Goal: Task Accomplishment & Management: Use online tool/utility

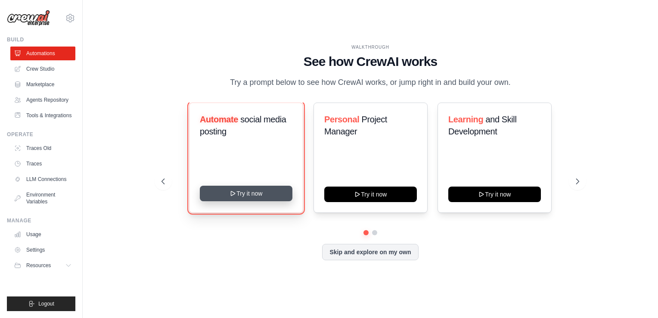
click at [245, 194] on button "Try it now" at bounding box center [246, 194] width 93 height 16
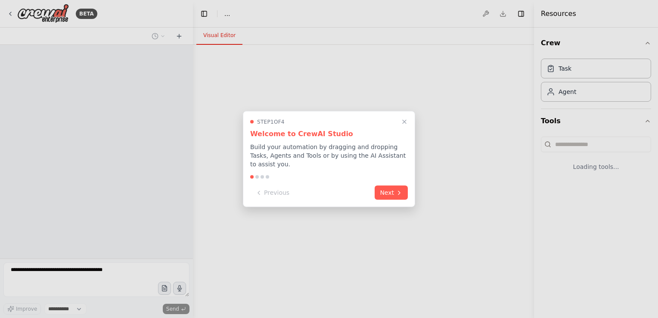
select select "****"
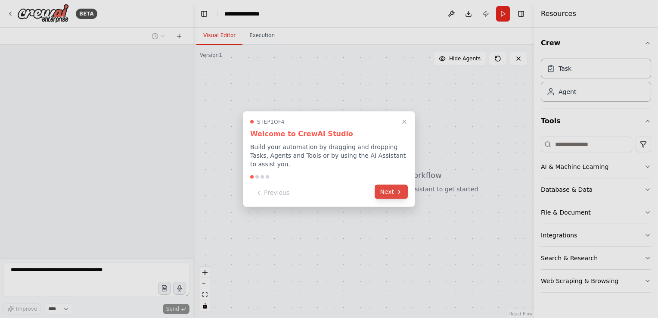
click at [392, 185] on button "Next" at bounding box center [391, 192] width 33 height 14
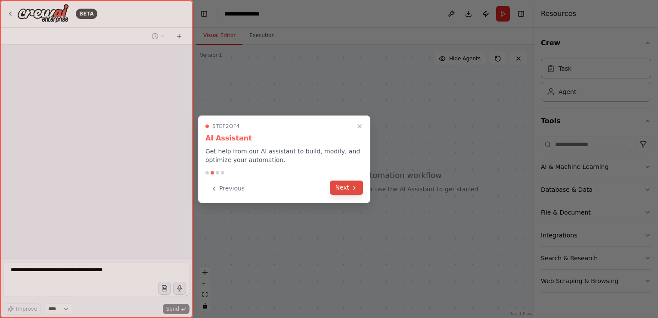
click at [343, 189] on button "Next" at bounding box center [346, 187] width 33 height 14
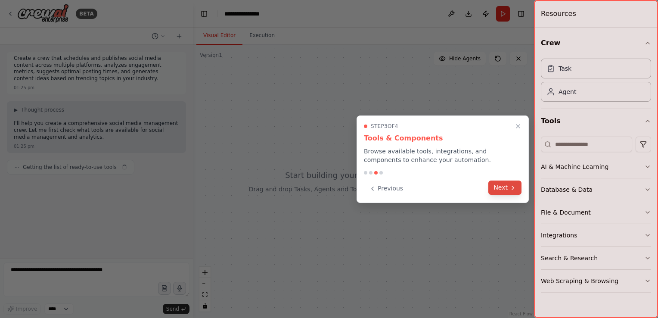
click at [509, 191] on button "Next" at bounding box center [504, 187] width 33 height 14
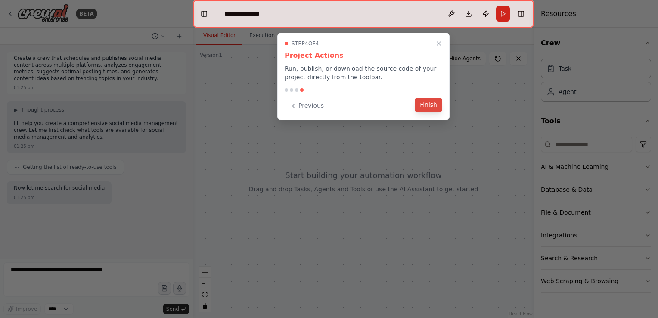
click at [433, 110] on button "Finish" at bounding box center [429, 105] width 28 height 14
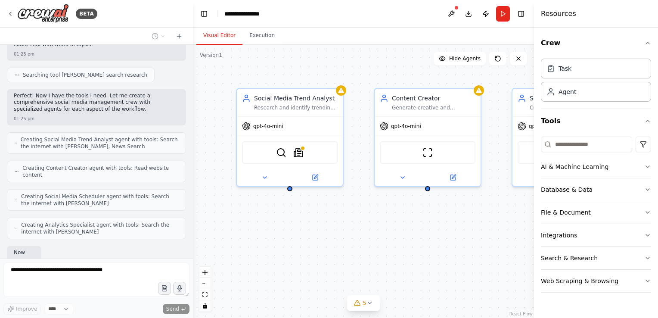
scroll to position [361, 0]
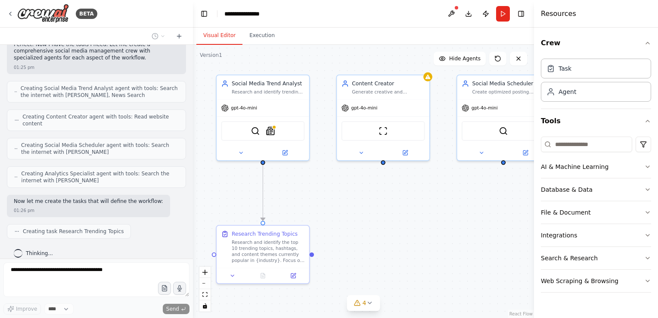
drag, startPoint x: 431, startPoint y: 251, endPoint x: 391, endPoint y: 216, distance: 53.1
click at [391, 216] on div ".deletable-edge-delete-btn { width: 20px; height: 20px; border: 0px solid #ffff…" at bounding box center [363, 181] width 341 height 273
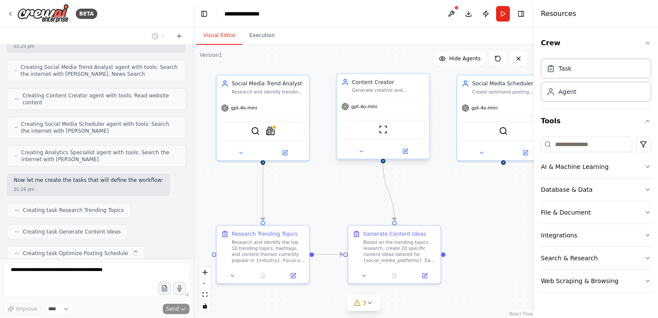
scroll to position [404, 0]
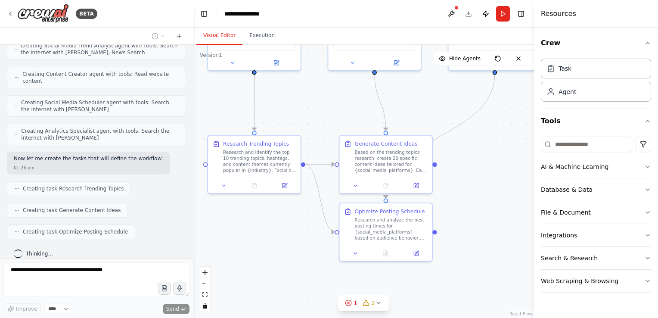
drag, startPoint x: 488, startPoint y: 245, endPoint x: 477, endPoint y: 154, distance: 92.4
click at [477, 154] on div ".deletable-edge-delete-btn { width: 20px; height: 20px; border: 0px solid #ffff…" at bounding box center [363, 181] width 341 height 273
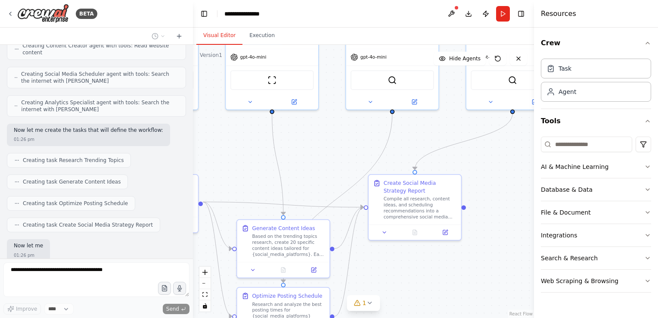
scroll to position [476, 0]
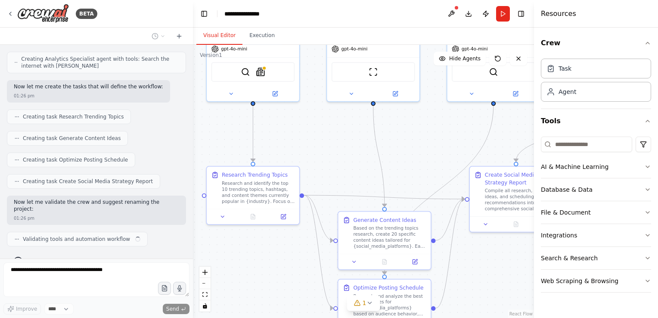
drag, startPoint x: 487, startPoint y: 271, endPoint x: 488, endPoint y: 304, distance: 32.3
click at [488, 304] on div ".deletable-edge-delete-btn { width: 20px; height: 20px; border: 0px solid #ffff…" at bounding box center [363, 181] width 341 height 273
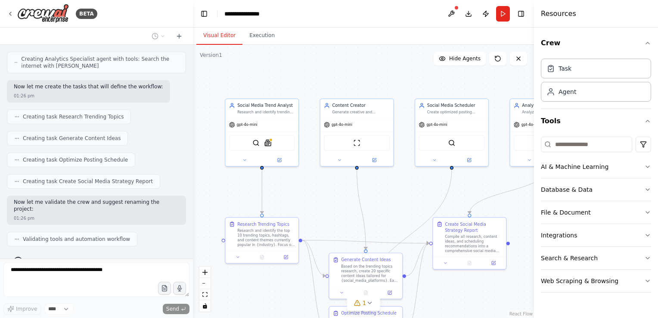
scroll to position [497, 0]
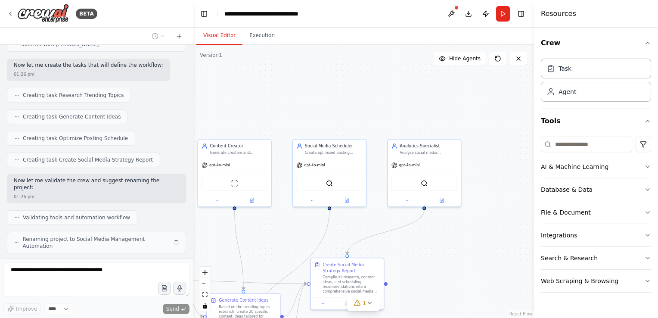
drag, startPoint x: 487, startPoint y: 267, endPoint x: 324, endPoint y: 330, distance: 174.9
click at [324, 317] on html "BETA Create a crew that schedules and publishes social media content across mul…" at bounding box center [329, 159] width 658 height 318
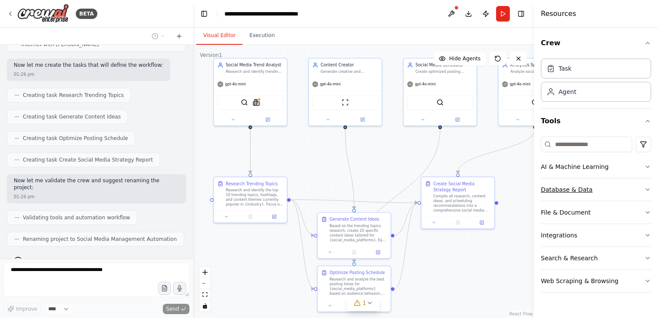
drag, startPoint x: 474, startPoint y: 276, endPoint x: 585, endPoint y: 194, distance: 137.6
click at [585, 194] on div "BETA Create a crew that schedules and publishes social media content across mul…" at bounding box center [329, 159] width 658 height 318
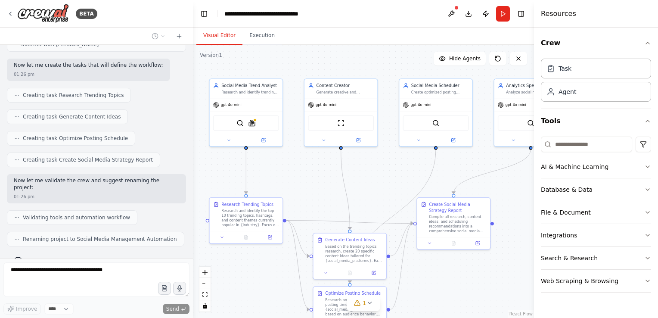
drag, startPoint x: 472, startPoint y: 254, endPoint x: 468, endPoint y: 274, distance: 20.7
click at [468, 274] on div ".deletable-edge-delete-btn { width: 20px; height: 20px; border: 0px solid #ffff…" at bounding box center [363, 181] width 341 height 273
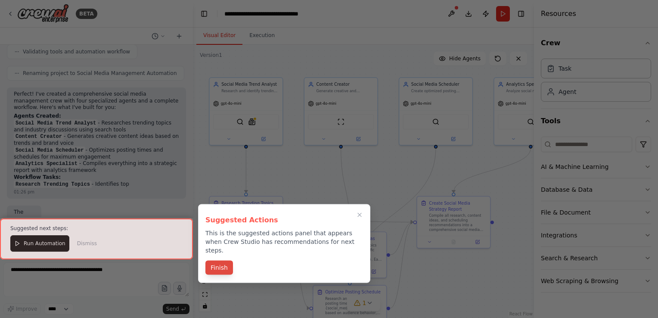
click at [216, 266] on div "Finish" at bounding box center [284, 268] width 158 height 14
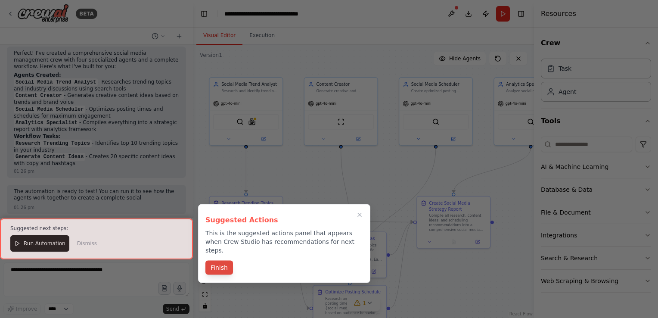
click at [217, 262] on button "Finish" at bounding box center [219, 268] width 28 height 14
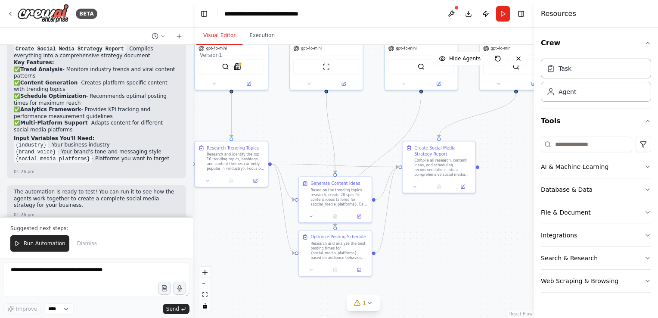
drag, startPoint x: 425, startPoint y: 273, endPoint x: 393, endPoint y: 230, distance: 54.2
click at [393, 230] on div ".deletable-edge-delete-btn { width: 20px; height: 20px; border: 0px solid #ffff…" at bounding box center [363, 181] width 341 height 273
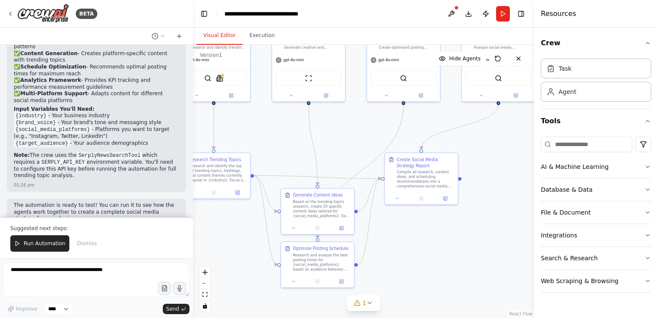
scroll to position [875, 0]
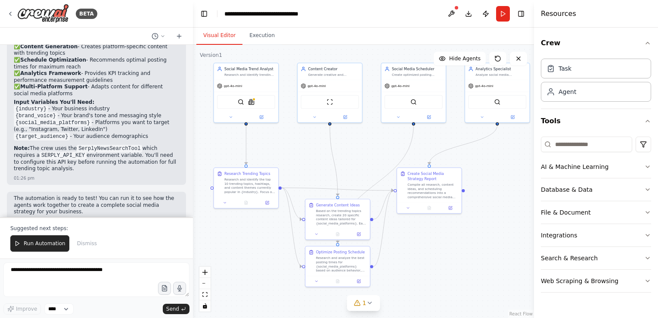
click at [352, 142] on div ".deletable-edge-delete-btn { width: 20px; height: 20px; border: 0px solid #ffff…" at bounding box center [363, 181] width 341 height 273
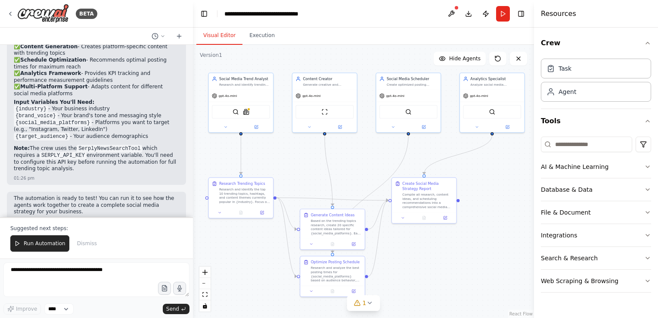
drag, startPoint x: 369, startPoint y: 146, endPoint x: 365, endPoint y: 156, distance: 11.4
click at [365, 156] on div ".deletable-edge-delete-btn { width: 20px; height: 20px; border: 0px solid #ffff…" at bounding box center [363, 181] width 341 height 273
drag, startPoint x: 365, startPoint y: 156, endPoint x: 365, endPoint y: 161, distance: 4.8
click at [365, 161] on div ".deletable-edge-delete-btn { width: 20px; height: 20px; border: 0px solid #ffff…" at bounding box center [363, 181] width 341 height 273
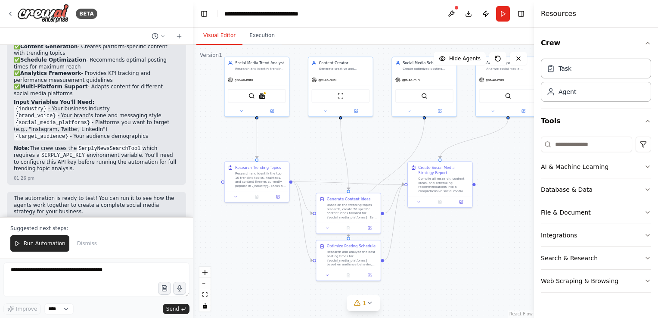
drag, startPoint x: 467, startPoint y: 217, endPoint x: 475, endPoint y: 199, distance: 19.6
click at [475, 199] on div ".deletable-edge-delete-btn { width: 20px; height: 20px; border: 0px solid #ffff…" at bounding box center [363, 181] width 341 height 273
